Goal: Task Accomplishment & Management: Manage account settings

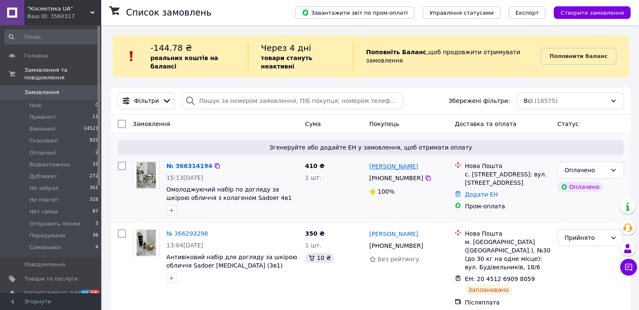
click at [374, 162] on link "[PERSON_NAME]" at bounding box center [393, 166] width 49 height 8
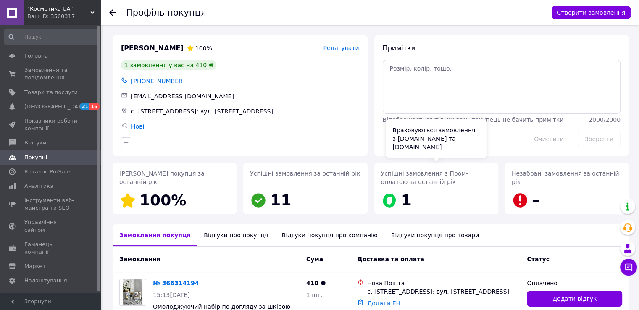
scroll to position [67, 0]
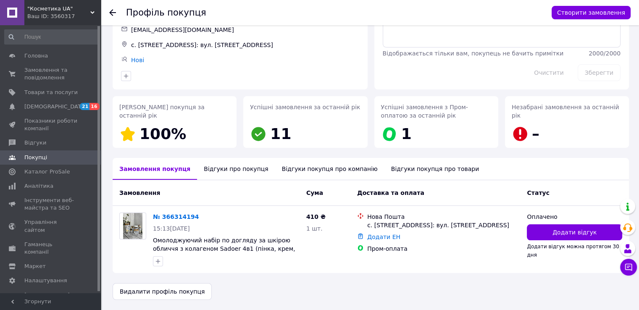
click at [216, 172] on div "Відгуки про покупця" at bounding box center [236, 169] width 78 height 22
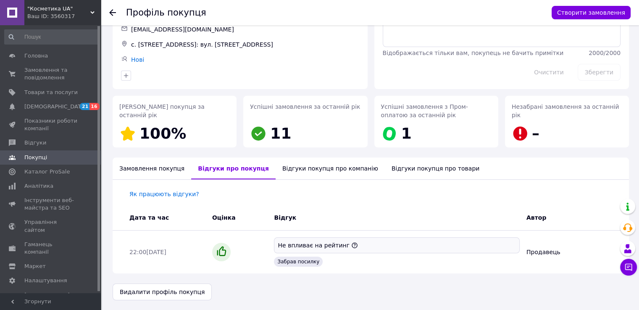
scroll to position [67, 0]
click at [34, 73] on span "Замовлення та повідомлення" at bounding box center [50, 73] width 53 height 15
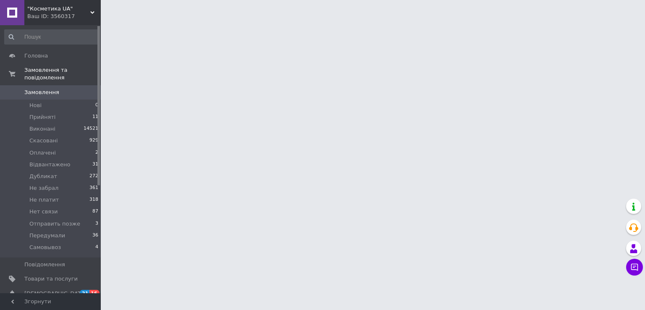
click at [32, 89] on span "Замовлення" at bounding box center [41, 93] width 35 height 8
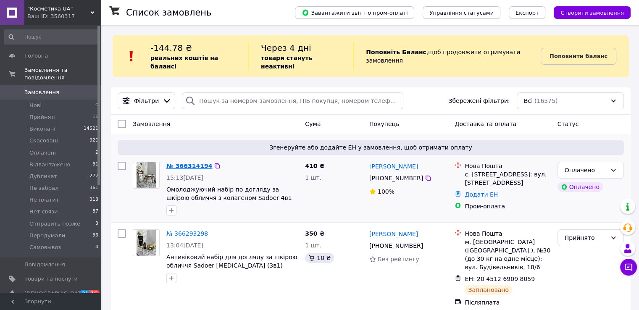
click at [184, 162] on link "№ 366314194" at bounding box center [189, 165] width 46 height 7
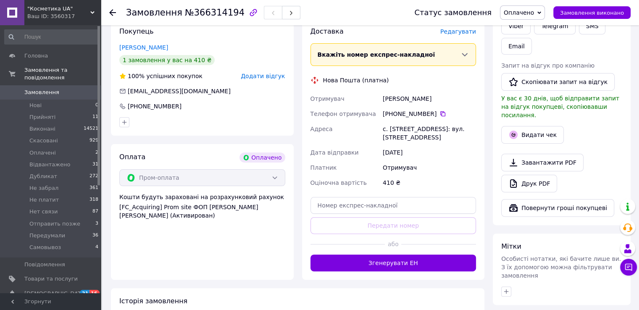
scroll to position [187, 0]
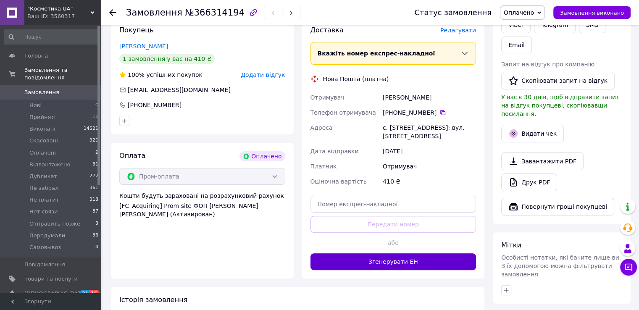
click at [424, 263] on button "Згенерувати ЕН" at bounding box center [393, 261] width 166 height 17
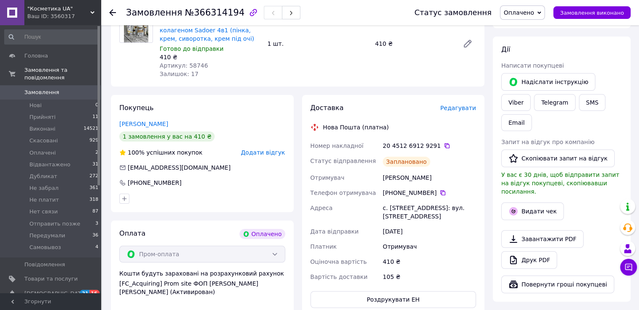
scroll to position [19, 0]
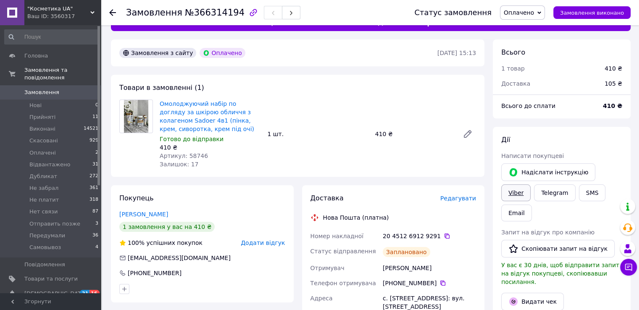
click at [530, 184] on link "Viber" at bounding box center [515, 192] width 29 height 17
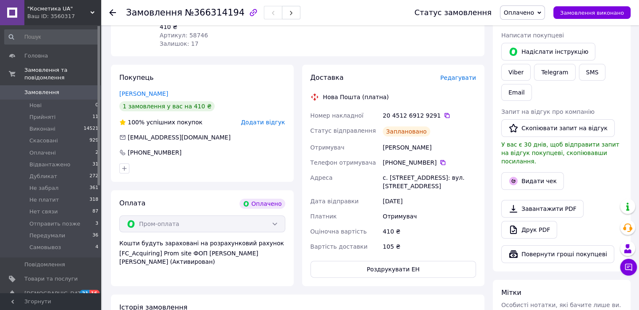
scroll to position [145, 0]
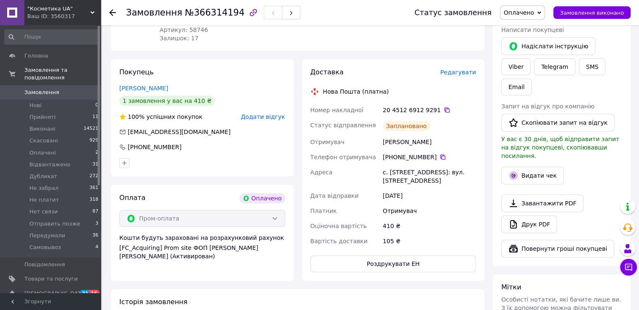
click at [437, 106] on div "20 4512 6912 9291" at bounding box center [428, 110] width 93 height 8
click at [443, 108] on icon at bounding box center [446, 110] width 7 height 7
click at [15, 89] on icon at bounding box center [12, 92] width 7 height 7
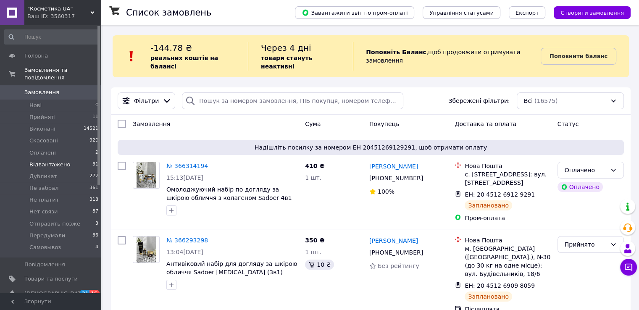
click at [33, 161] on span "Відвантажено" at bounding box center [49, 165] width 41 height 8
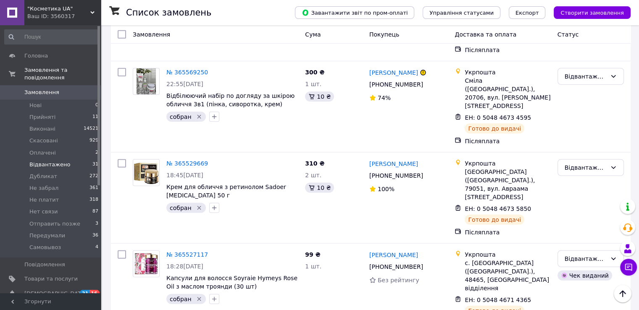
scroll to position [2117, 0]
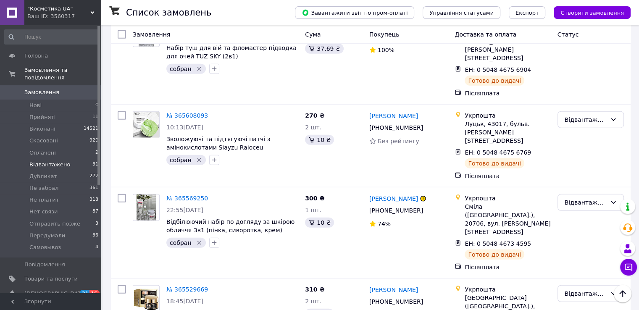
click at [24, 89] on span "Замовлення" at bounding box center [41, 93] width 35 height 8
